Goal: Task Accomplishment & Management: Use online tool/utility

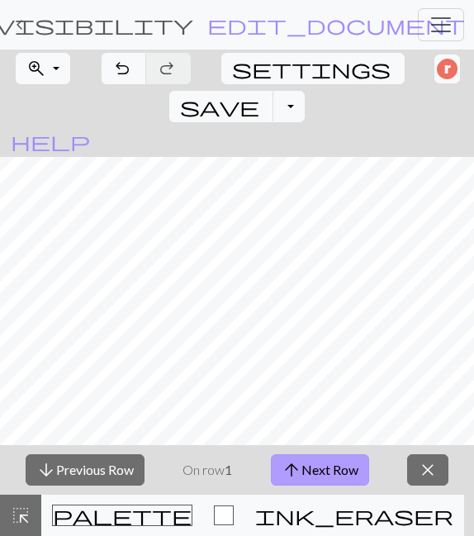
click at [352, 468] on button "arrow_upward Next Row" at bounding box center [320, 469] width 98 height 31
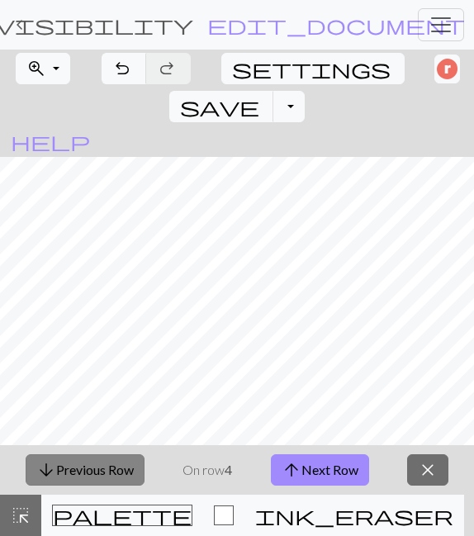
click at [91, 464] on button "arrow_downward Previous Row" at bounding box center [85, 469] width 119 height 31
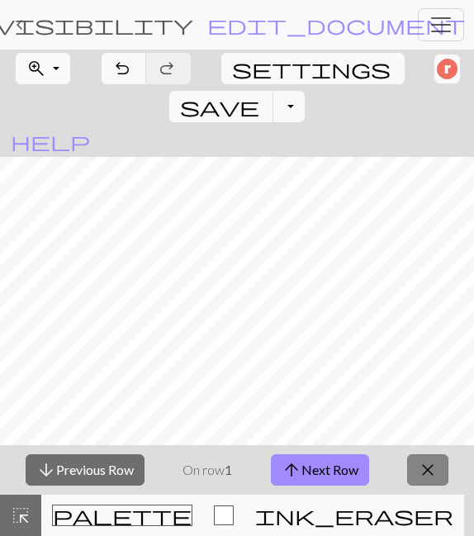
click at [438, 475] on span "close" at bounding box center [428, 470] width 20 height 23
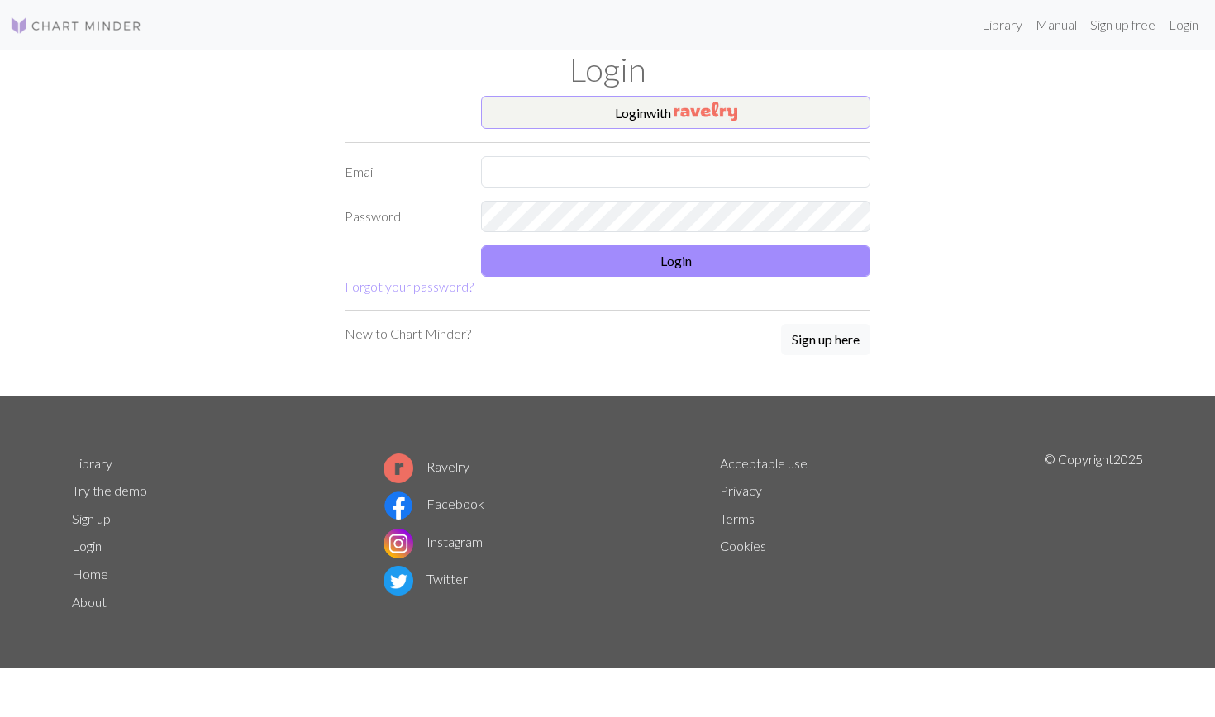
click at [715, 107] on img "button" at bounding box center [705, 112] width 64 height 20
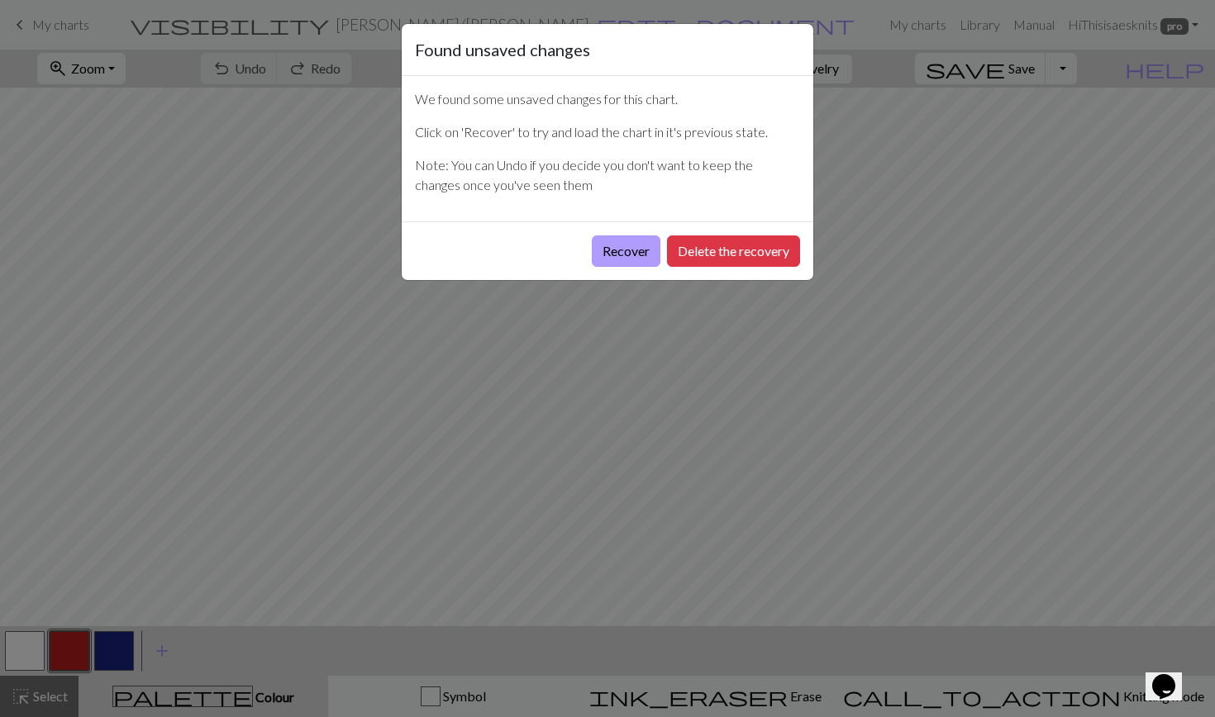
click at [616, 242] on button "Recover" at bounding box center [626, 250] width 69 height 31
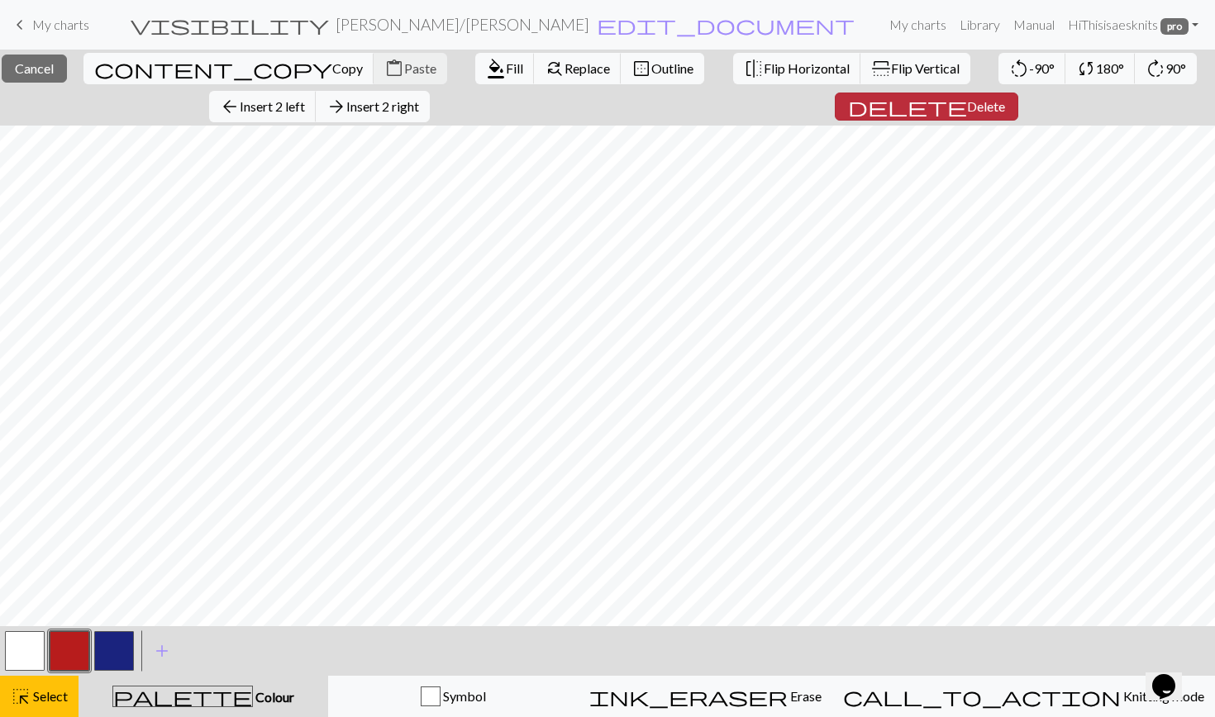
click at [967, 104] on span "Delete" at bounding box center [986, 106] width 38 height 16
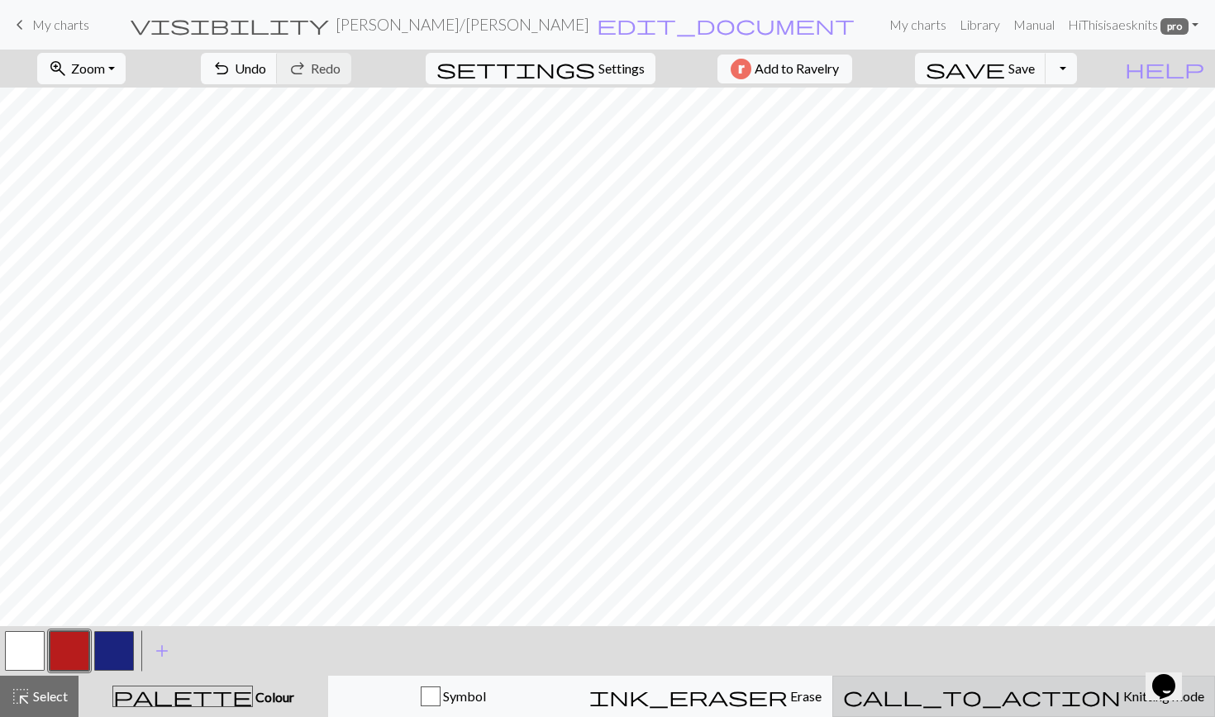
click at [1120, 692] on span "Knitting mode" at bounding box center [1161, 696] width 83 height 16
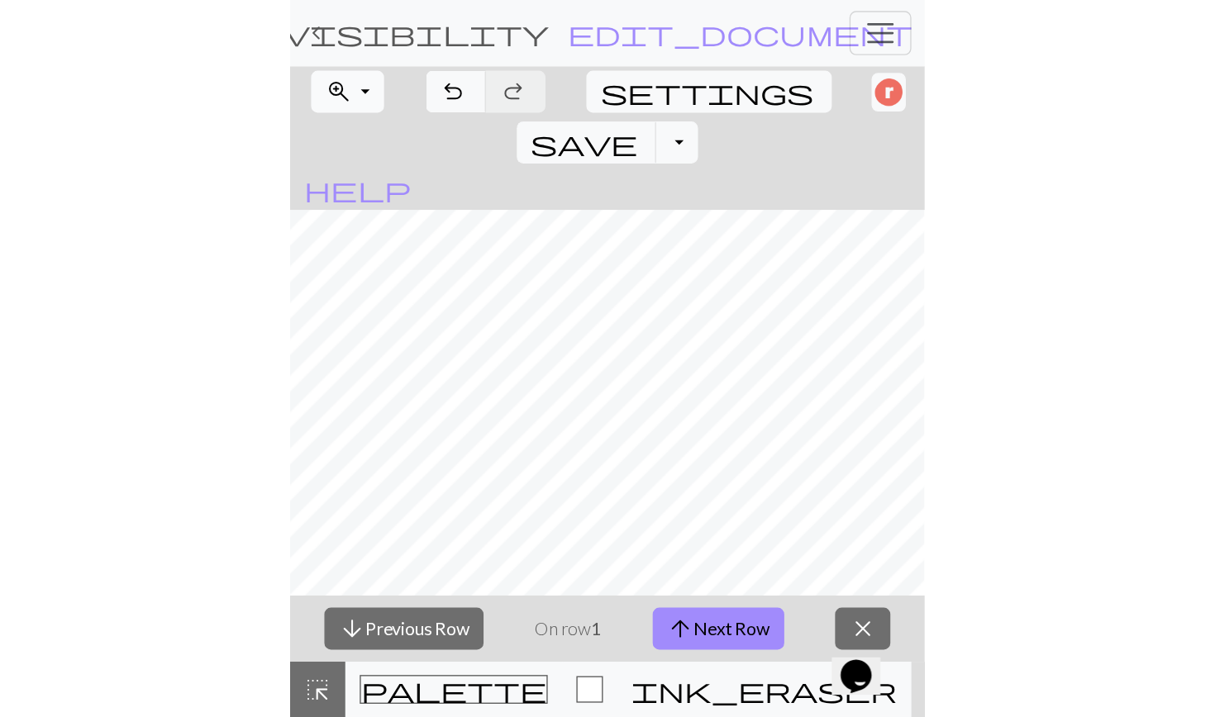
scroll to position [163, 0]
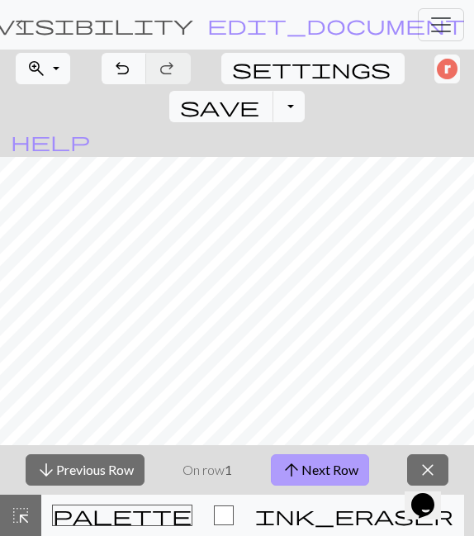
click at [318, 472] on button "arrow_upward Next Row" at bounding box center [320, 469] width 98 height 31
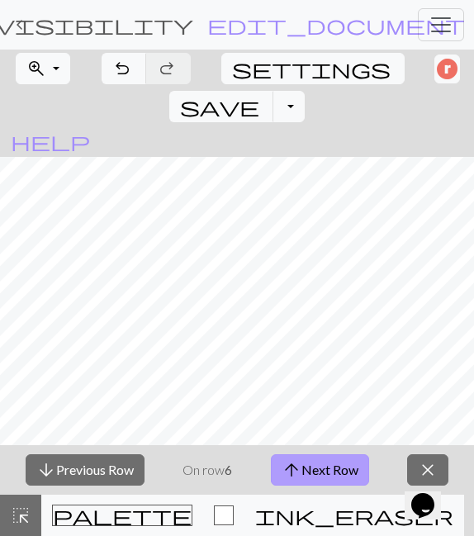
click at [318, 472] on button "arrow_upward Next Row" at bounding box center [320, 469] width 98 height 31
click at [15, 26] on span "keyboard_arrow_left" at bounding box center [20, 24] width 20 height 23
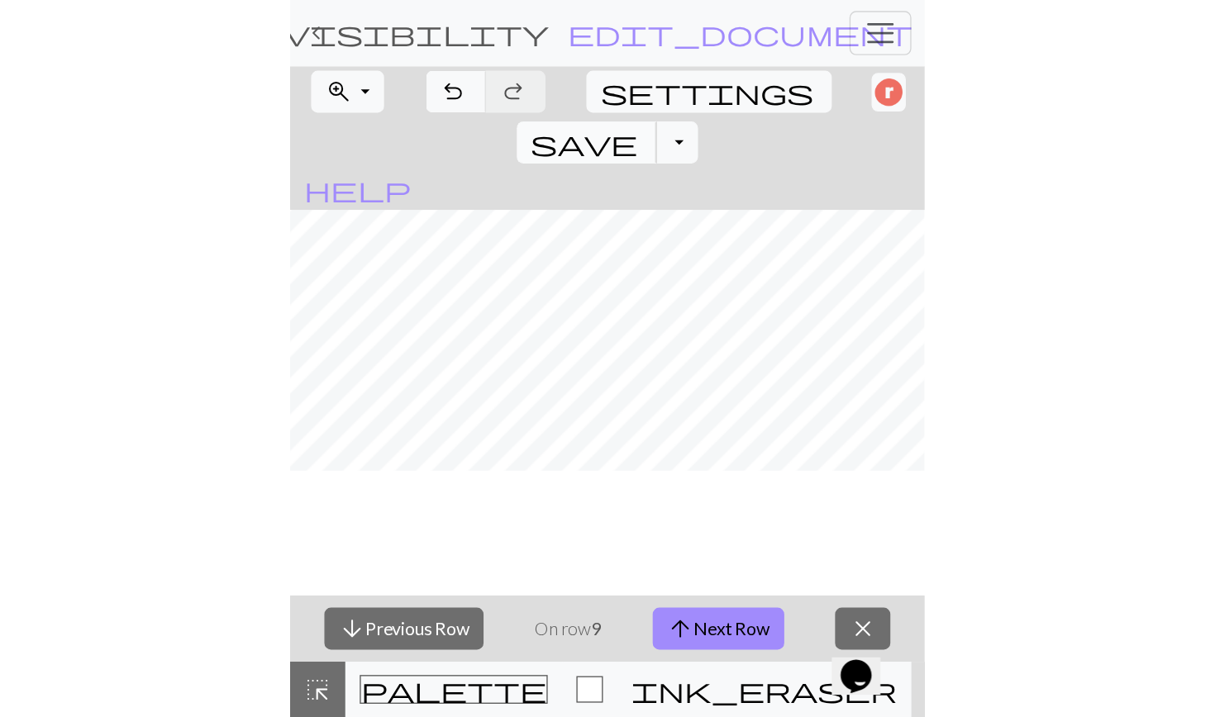
scroll to position [0, 0]
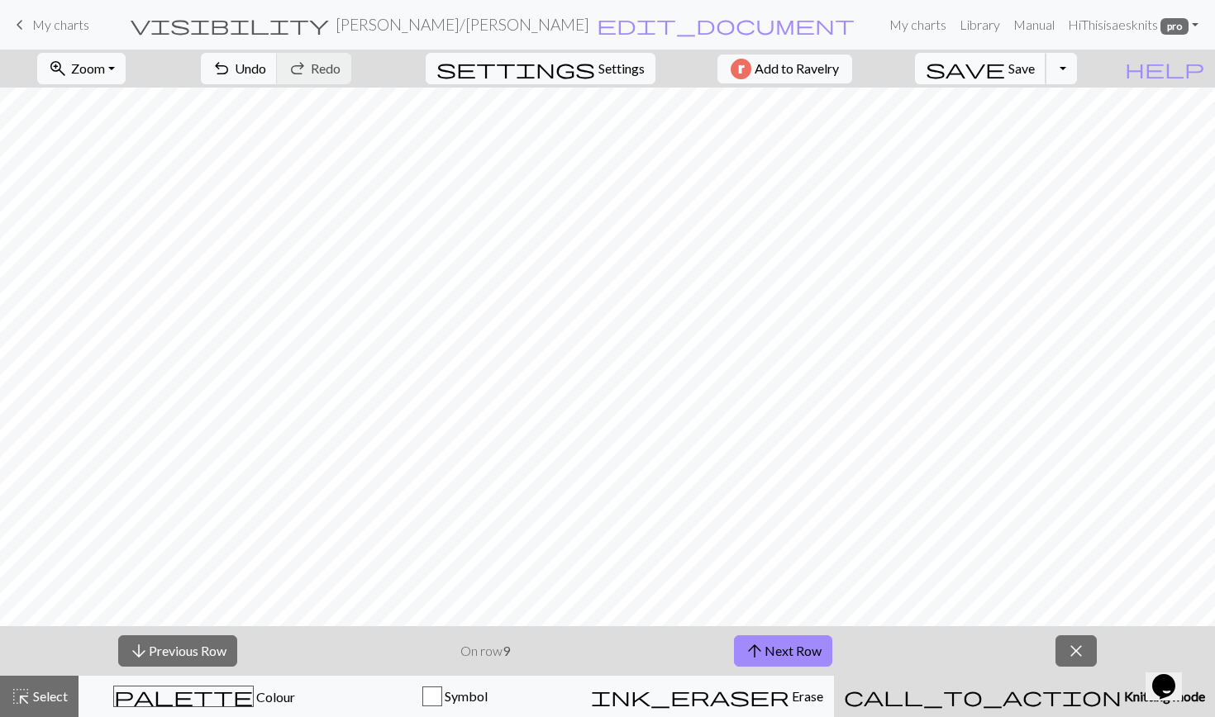
click at [1034, 74] on span "Save" at bounding box center [1021, 68] width 26 height 16
click at [52, 22] on span "My charts" at bounding box center [60, 25] width 57 height 16
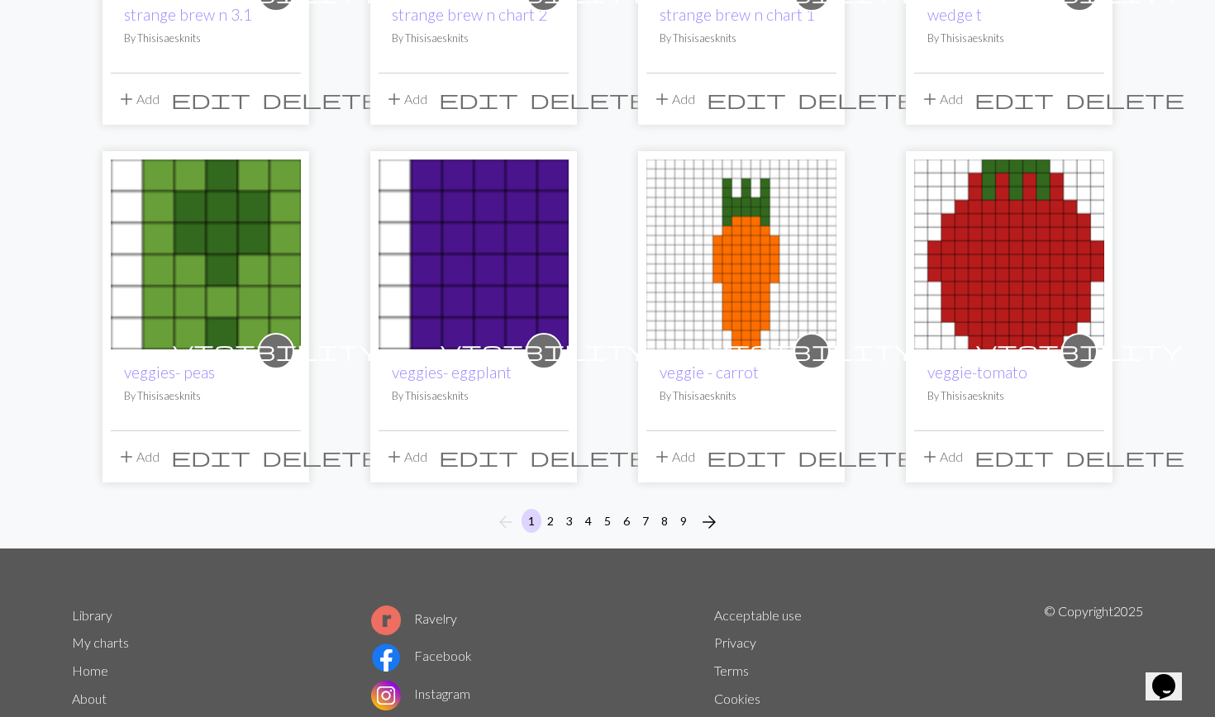
scroll to position [1153, 0]
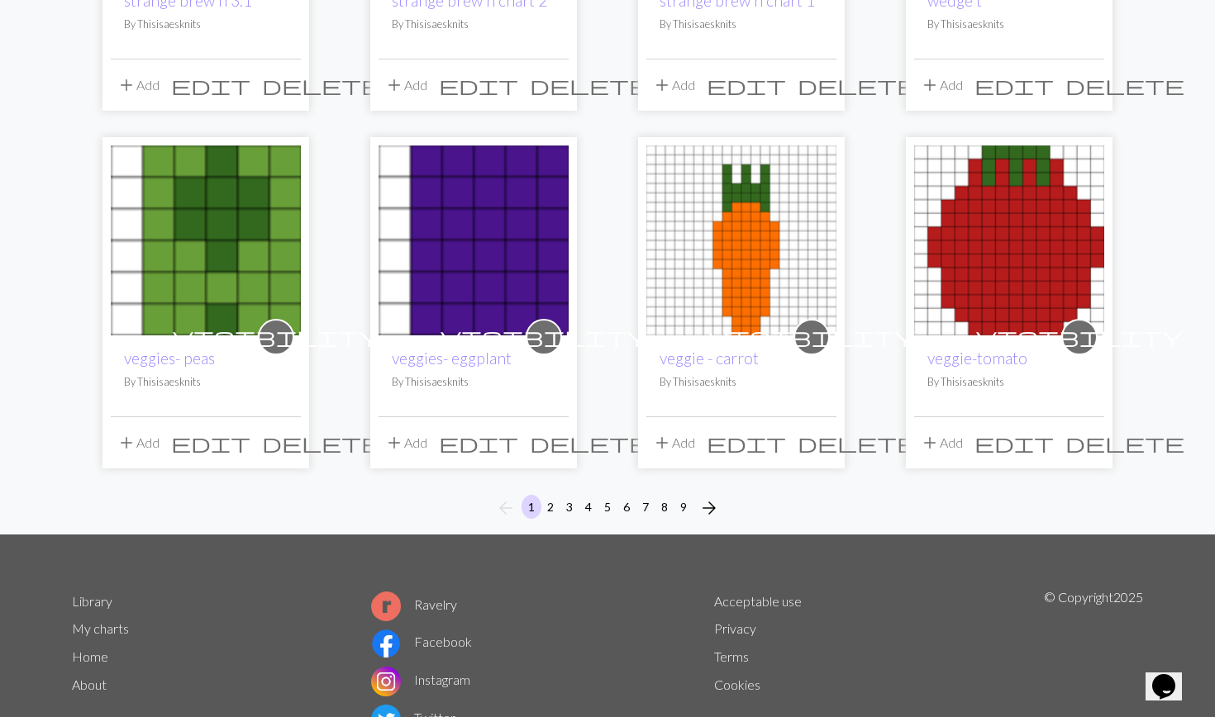
click at [550, 508] on button "2" at bounding box center [550, 507] width 20 height 24
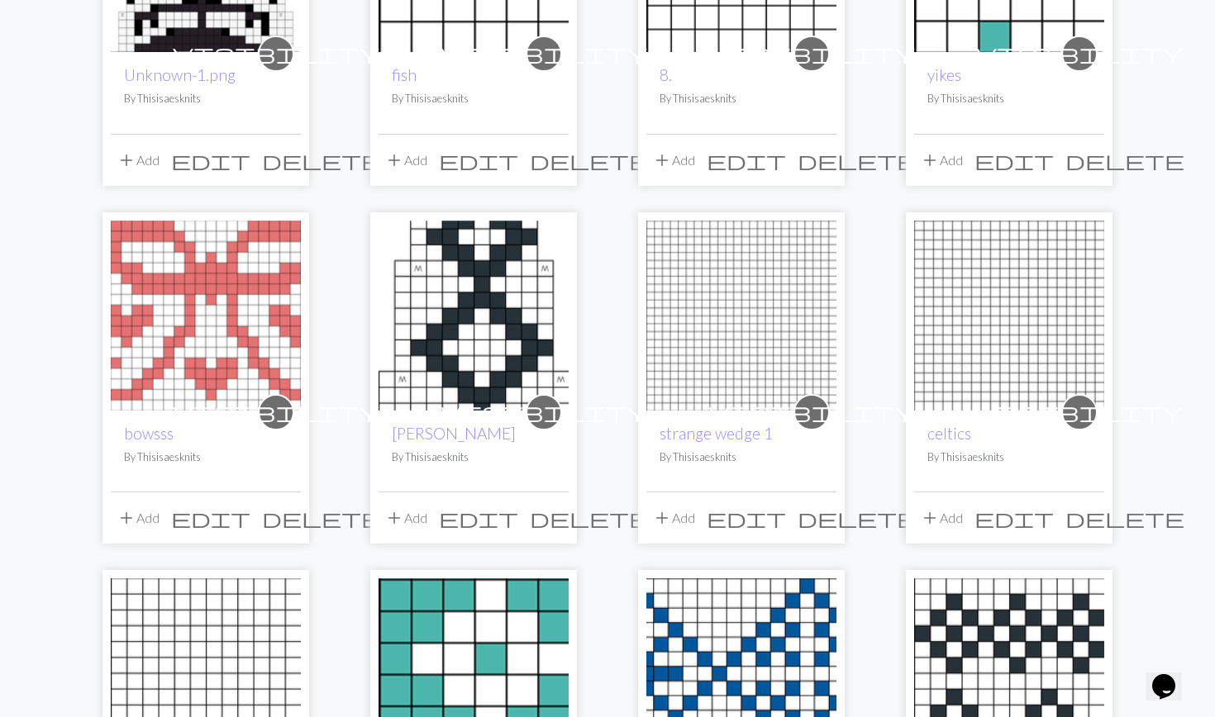
scroll to position [725, 0]
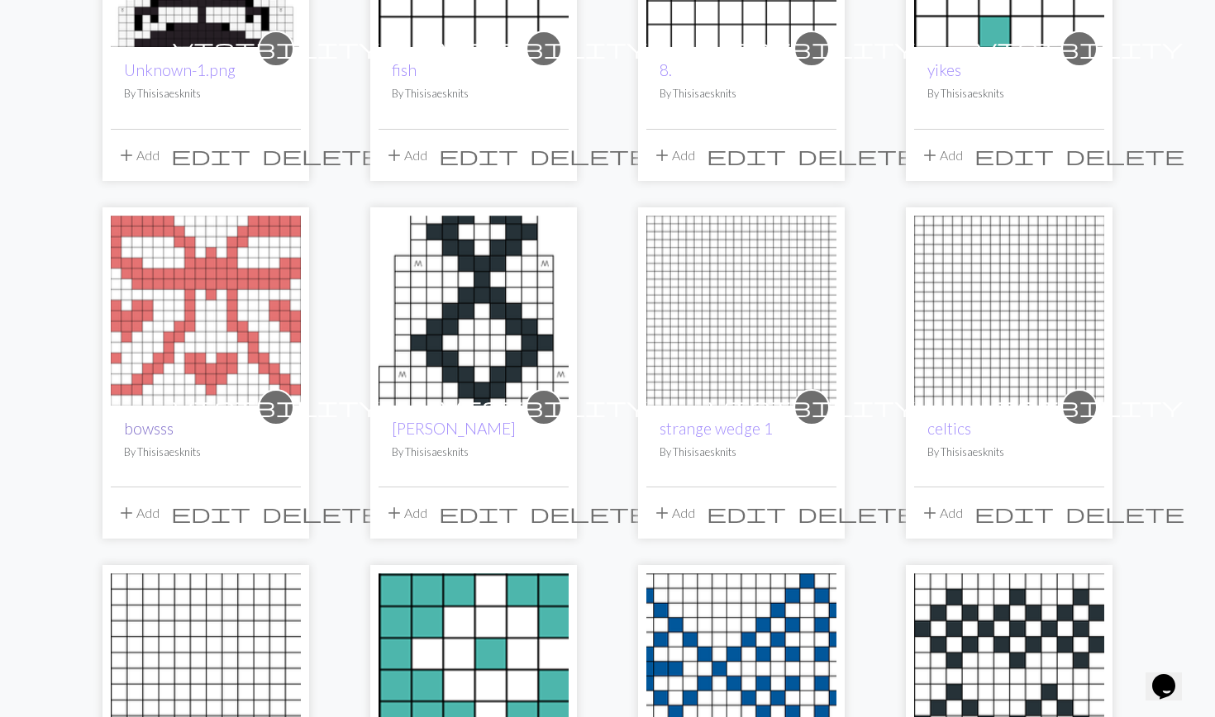
click at [154, 432] on link "bowsss" at bounding box center [149, 428] width 50 height 19
